Goal: Information Seeking & Learning: Find specific page/section

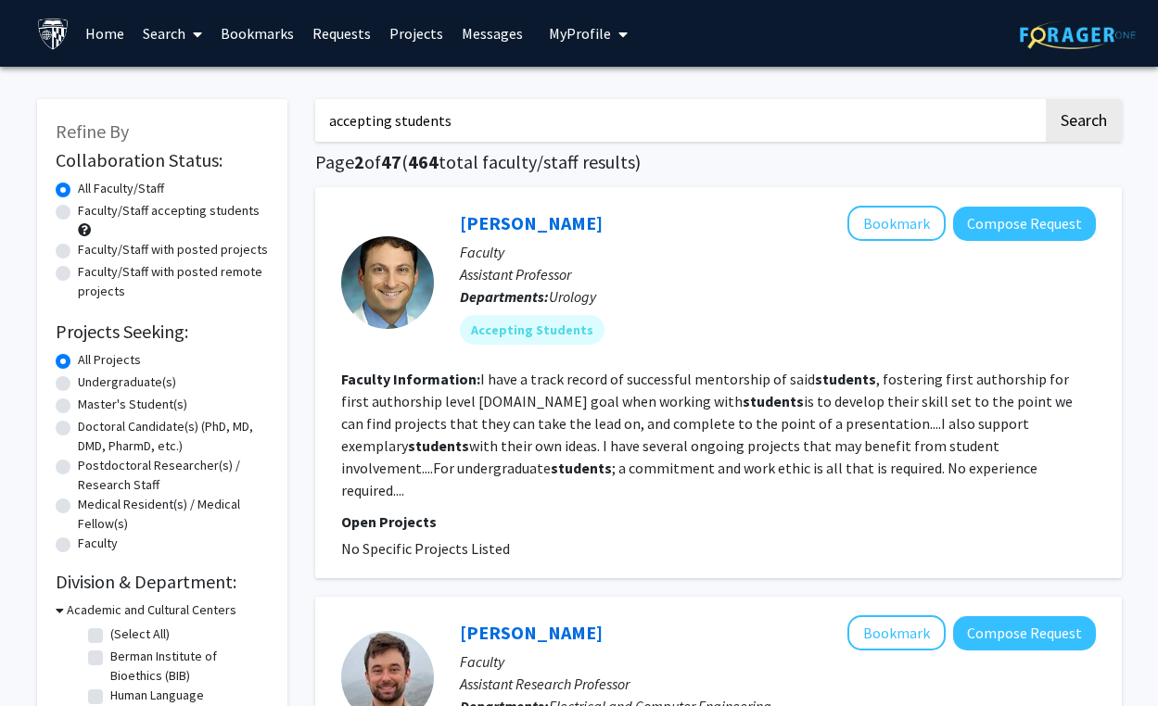
click at [463, 120] on input "accepting students" at bounding box center [679, 120] width 728 height 43
click at [1045, 99] on button "Search" at bounding box center [1083, 120] width 76 height 43
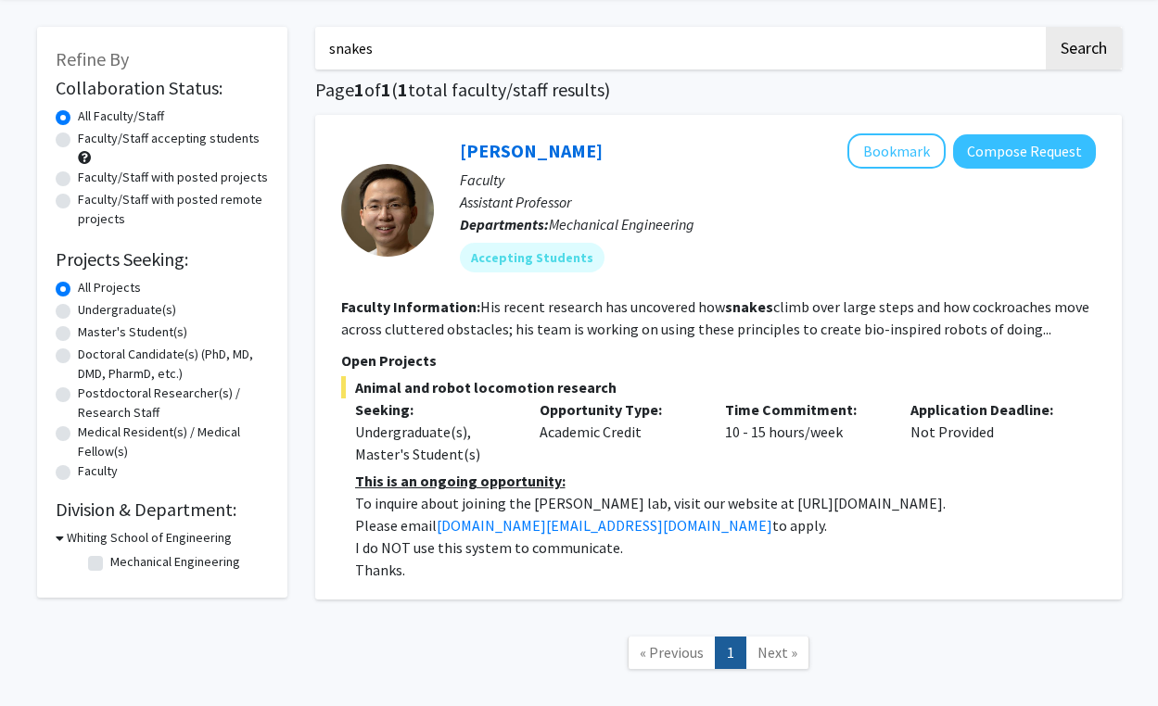
scroll to position [73, 0]
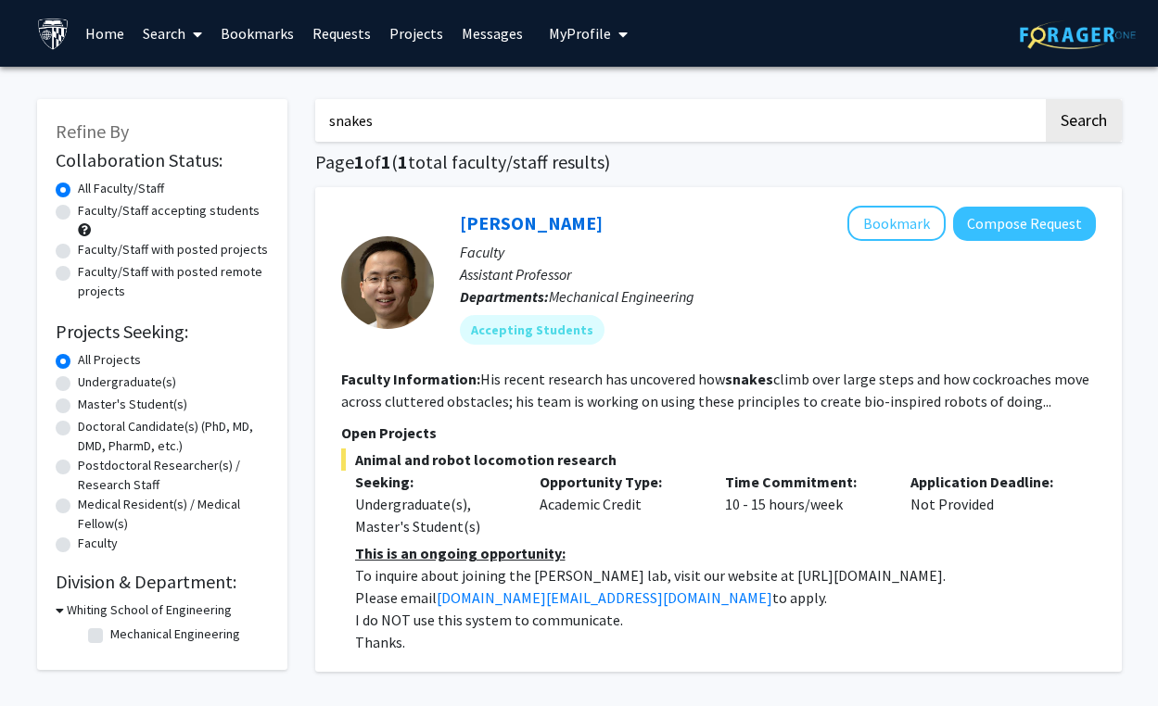
click at [116, 607] on h3 "Whiting School of Engineering" at bounding box center [149, 610] width 165 height 19
click at [116, 607] on h3 "Whiting School of Engineering" at bounding box center [145, 610] width 165 height 19
type input "accepting students"
